Goal: Obtain resource: Obtain resource

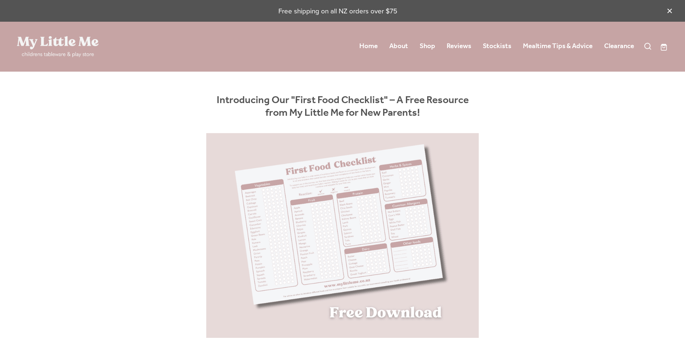
scroll to position [289, 0]
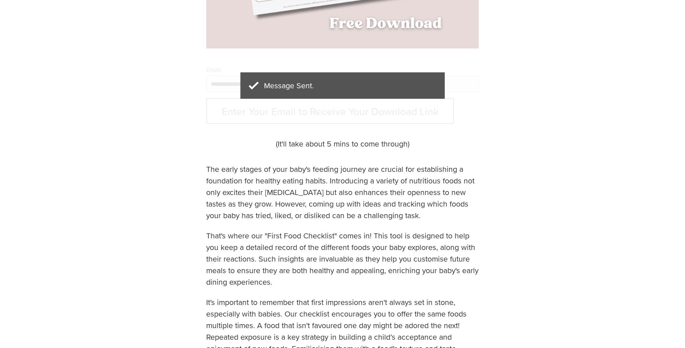
click at [303, 90] on p "Message Sent." at bounding box center [342, 85] width 187 height 9
click at [251, 115] on div at bounding box center [342, 94] width 273 height 57
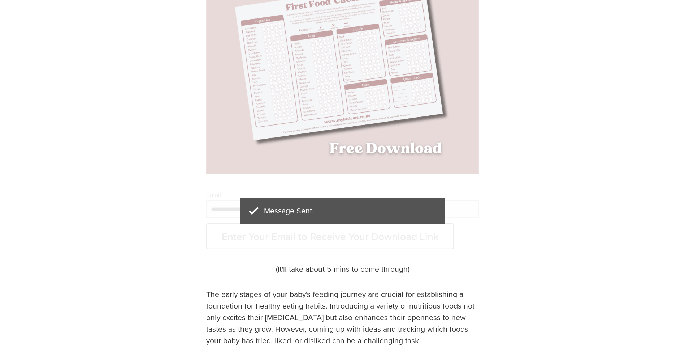
scroll to position [181, 0]
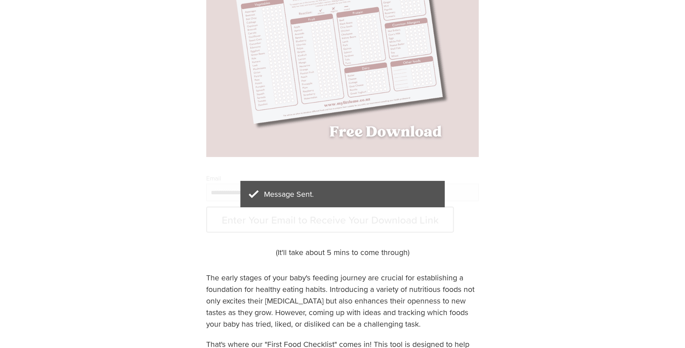
click at [325, 200] on div "Message Sent." at bounding box center [342, 194] width 205 height 26
click at [284, 228] on div at bounding box center [342, 203] width 273 height 57
click at [300, 252] on p "(It'll take about 5 mins to come through)" at bounding box center [342, 252] width 273 height 12
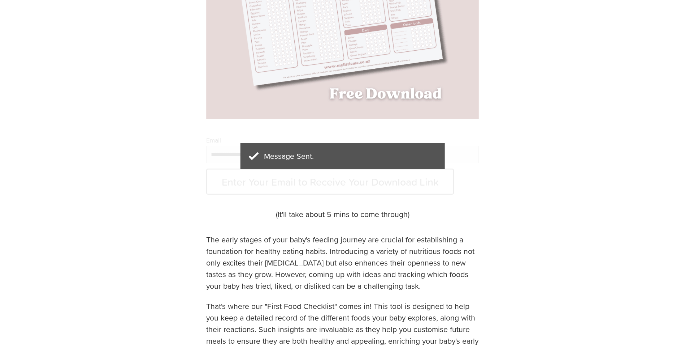
scroll to position [145, 0]
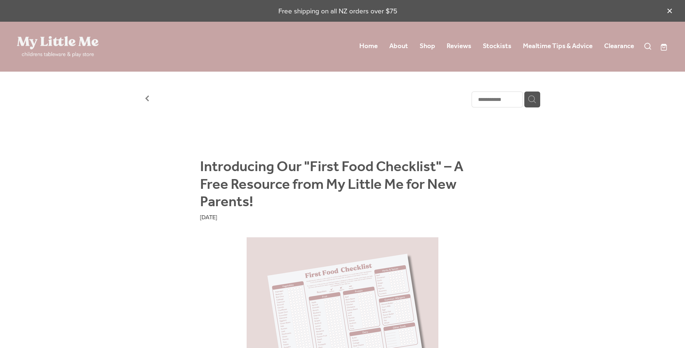
scroll to position [181, 0]
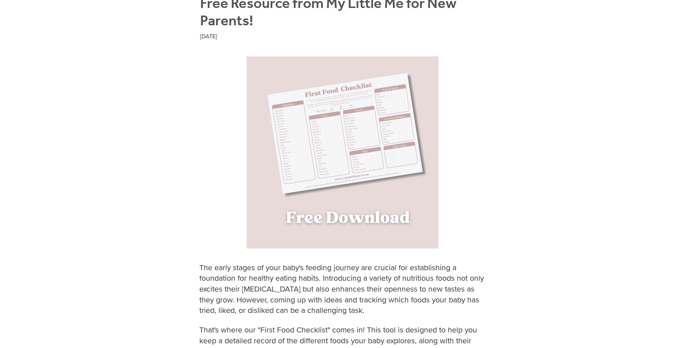
click at [319, 191] on img at bounding box center [343, 152] width 192 height 192
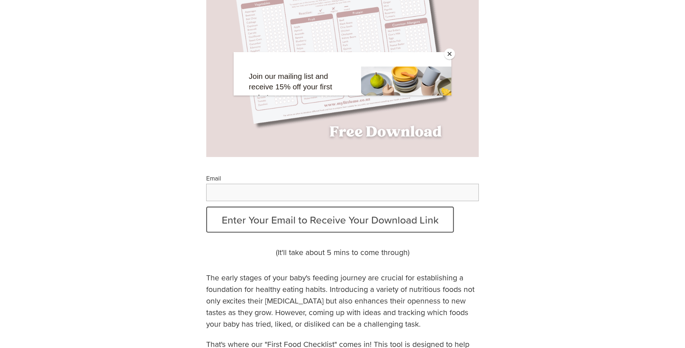
click at [288, 213] on div at bounding box center [343, 189] width 218 height 274
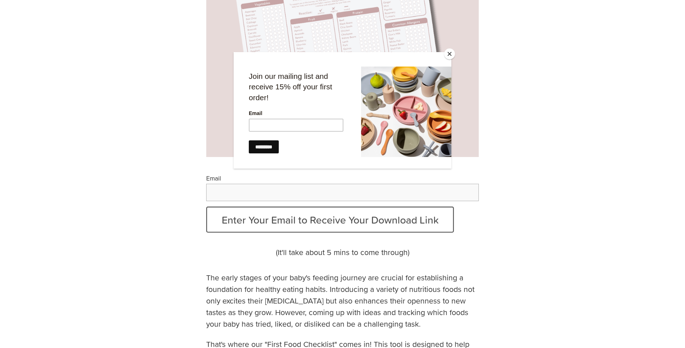
click at [237, 184] on div at bounding box center [343, 189] width 218 height 274
click at [451, 56] on button "Close" at bounding box center [449, 53] width 11 height 11
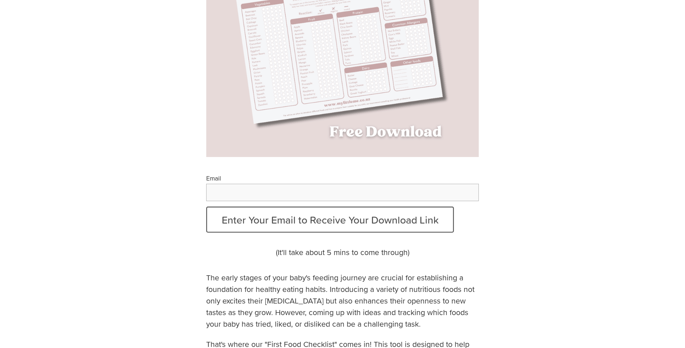
click at [217, 185] on input "Email" at bounding box center [342, 192] width 273 height 17
type input "**********"
drag, startPoint x: 288, startPoint y: 190, endPoint x: 225, endPoint y: 194, distance: 63.8
click at [225, 194] on input "**********" at bounding box center [342, 192] width 273 height 17
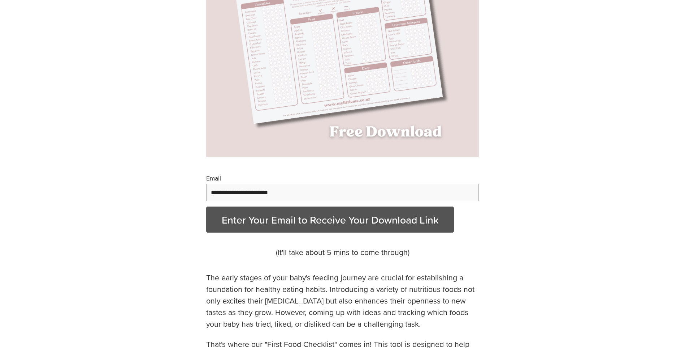
click at [383, 212] on button "Enter Your Email to Receive Your Download Link" at bounding box center [330, 219] width 248 height 26
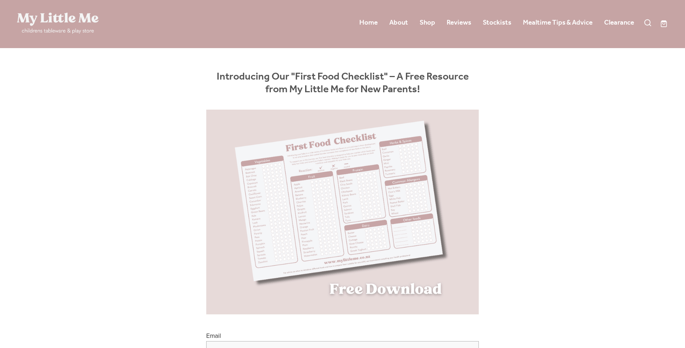
scroll to position [36, 0]
